Goal: Transaction & Acquisition: Purchase product/service

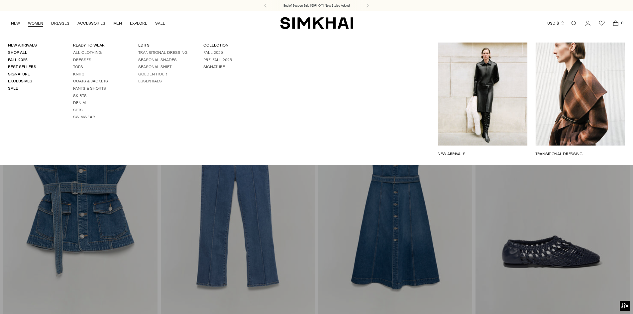
click at [101, 78] on li "Coats & Jackets" at bounding box center [97, 81] width 49 height 6
click at [98, 80] on link "Coats & Jackets" at bounding box center [90, 81] width 35 height 5
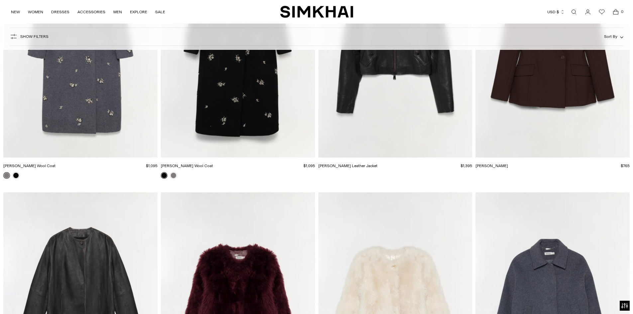
scroll to position [100, 0]
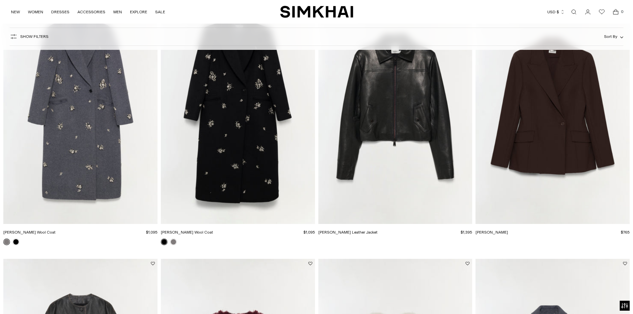
click at [0, 0] on img "Surabhi Blazer" at bounding box center [0, 0] width 0 height 0
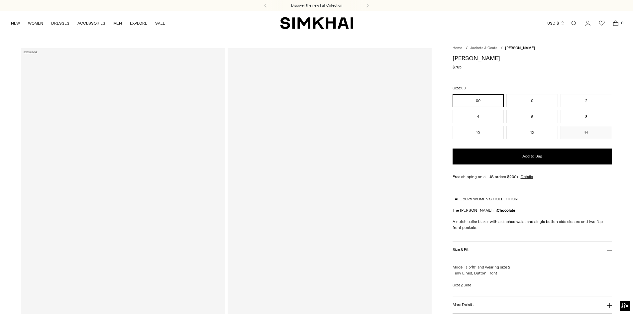
scroll to position [33, 0]
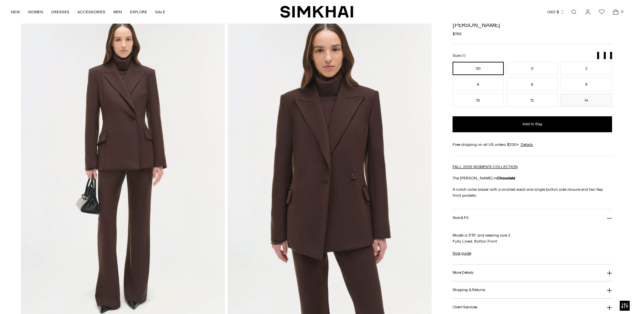
click at [469, 269] on button "More Details" at bounding box center [532, 272] width 160 height 17
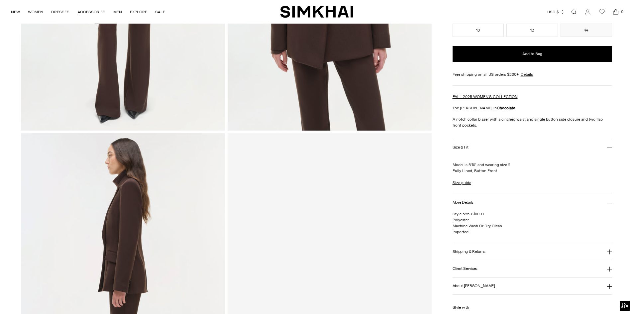
scroll to position [133, 0]
